Goal: Complete application form: Complete application form

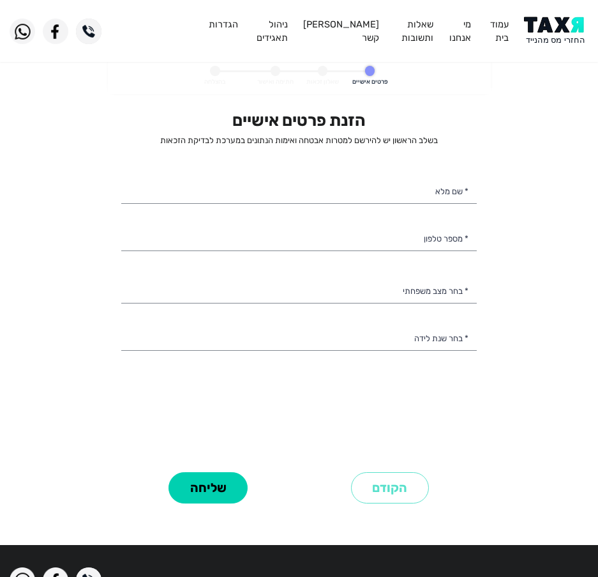
click at [541, 30] on img at bounding box center [556, 31] width 65 height 29
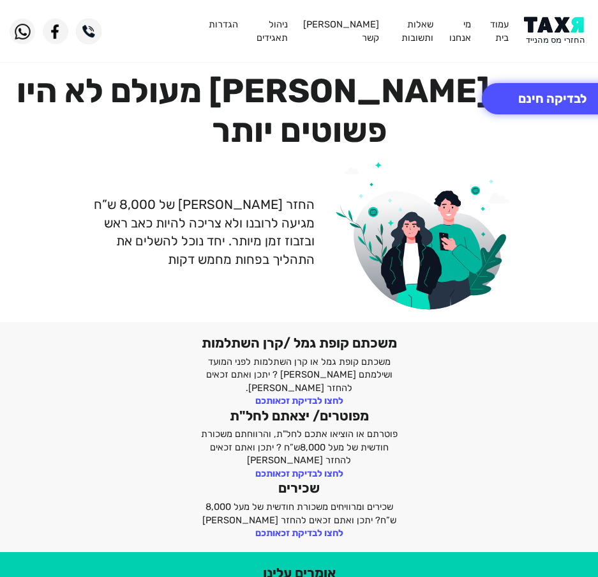
click at [535, 27] on img at bounding box center [556, 31] width 65 height 29
click at [558, 105] on button "לבדיקה חינם" at bounding box center [552, 98] width 141 height 31
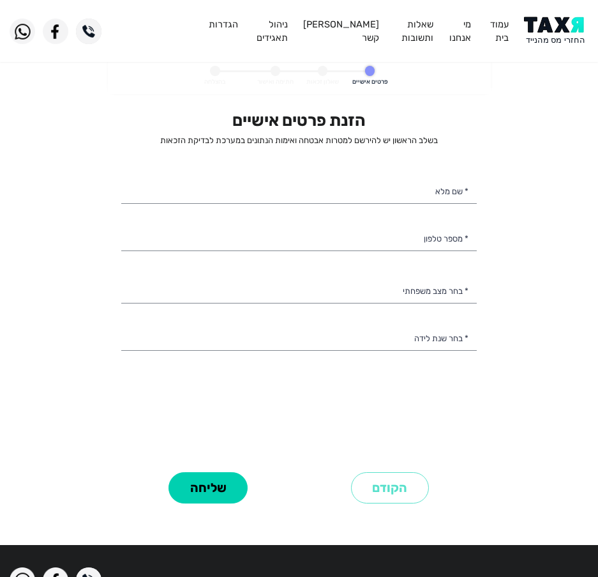
select select
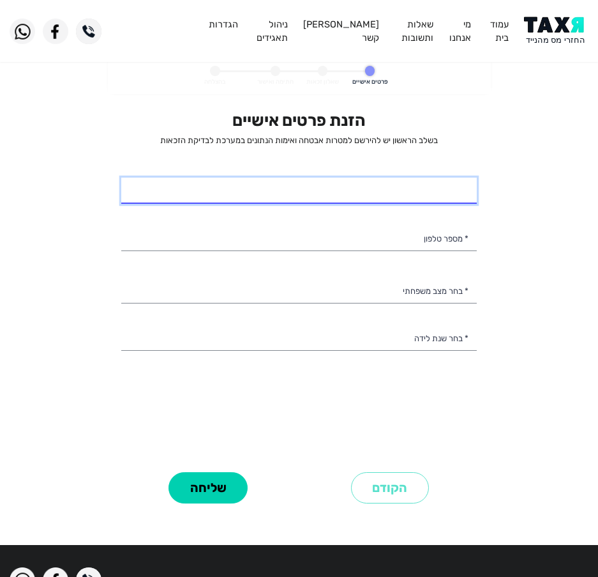
click at [300, 188] on input "* שם מלא" at bounding box center [299, 191] width 356 height 27
type input "יונתן בקייה"
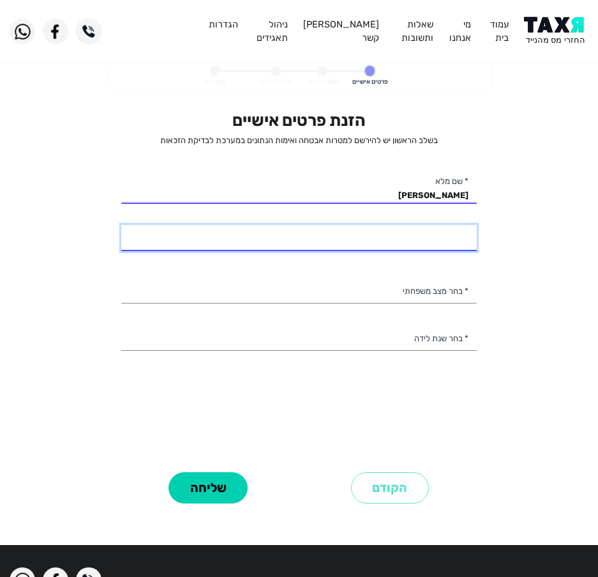
click at [323, 236] on input "* מספר טלפון" at bounding box center [299, 238] width 356 height 27
type input "053-7160432"
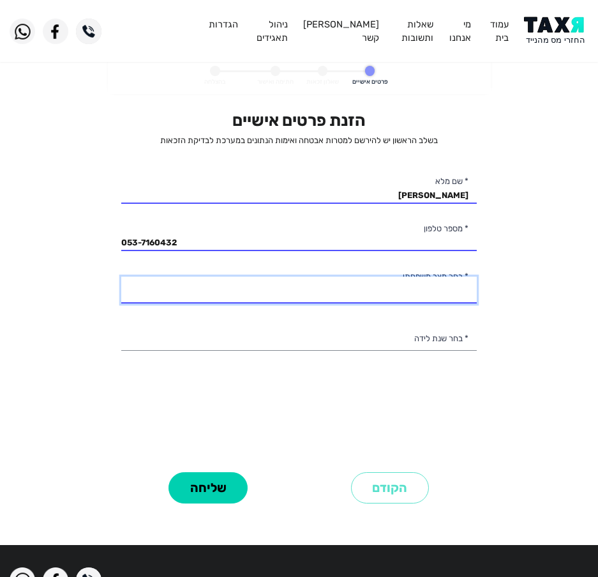
click at [416, 294] on select "רווק/ה נשוי/אה גרוש/ה אלמן/נה" at bounding box center [299, 290] width 356 height 27
select select "2: Married"
click at [121, 277] on select "רווק/ה נשוי/אה גרוש/ה אלמן/נה" at bounding box center [299, 290] width 356 height 27
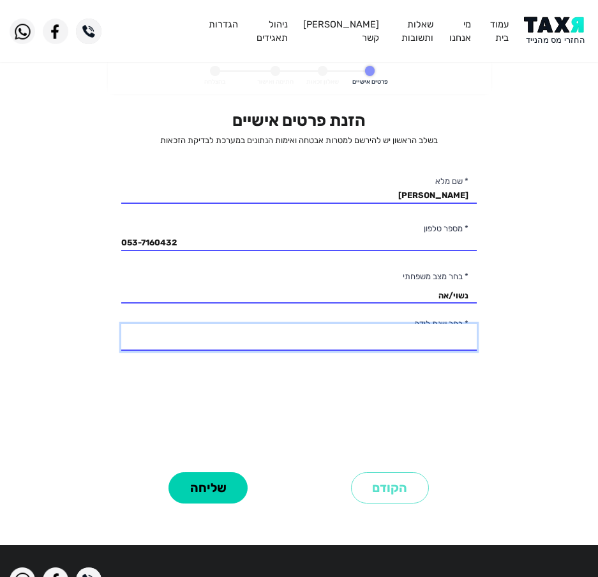
click at [403, 338] on select "2003 2002 2001 2000 1999 1998 1997 1996 1995 1994 1993 1992 1991 1990 1989 1988…" at bounding box center [299, 337] width 356 height 27
select select "39: 1965"
click at [121, 324] on select "2003 2002 2001 2000 1999 1998 1997 1996 1995 1994 1993 1992 1991 1990 1989 1988…" at bounding box center [299, 337] width 356 height 27
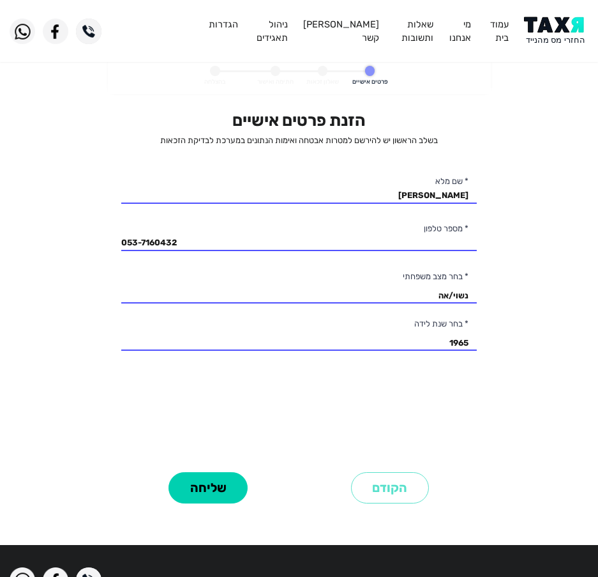
click at [227, 462] on div "הזנת פרטים אישיים בשלב הראשון יש להירשם למטרות אבטחה ואימות הנתונים במערכת לבדי…" at bounding box center [299, 289] width 356 height 358
click at [212, 474] on div "שליחה" at bounding box center [209, 487] width 182 height 39
click at [210, 476] on button "שליחה" at bounding box center [208, 487] width 79 height 31
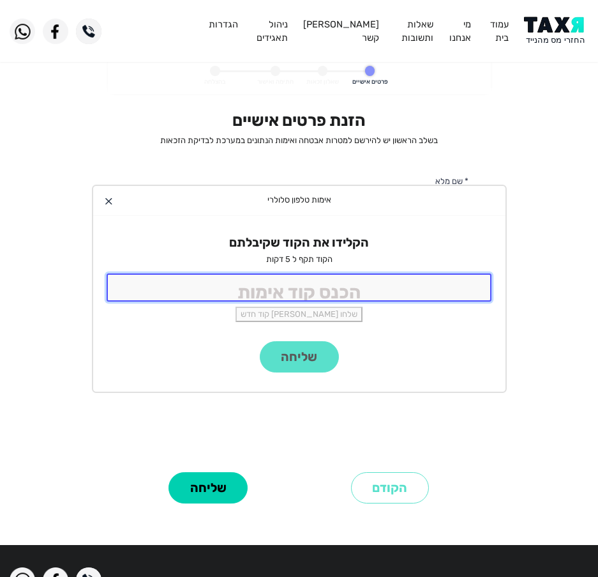
click at [256, 296] on input "tel" at bounding box center [300, 286] width 386 height 27
type input "9988"
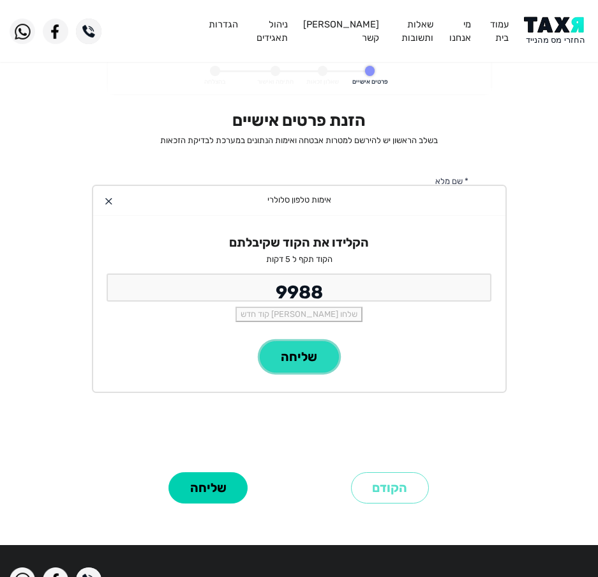
click at [284, 352] on button "שליחה" at bounding box center [299, 356] width 79 height 31
